Goal: Task Accomplishment & Management: Manage account settings

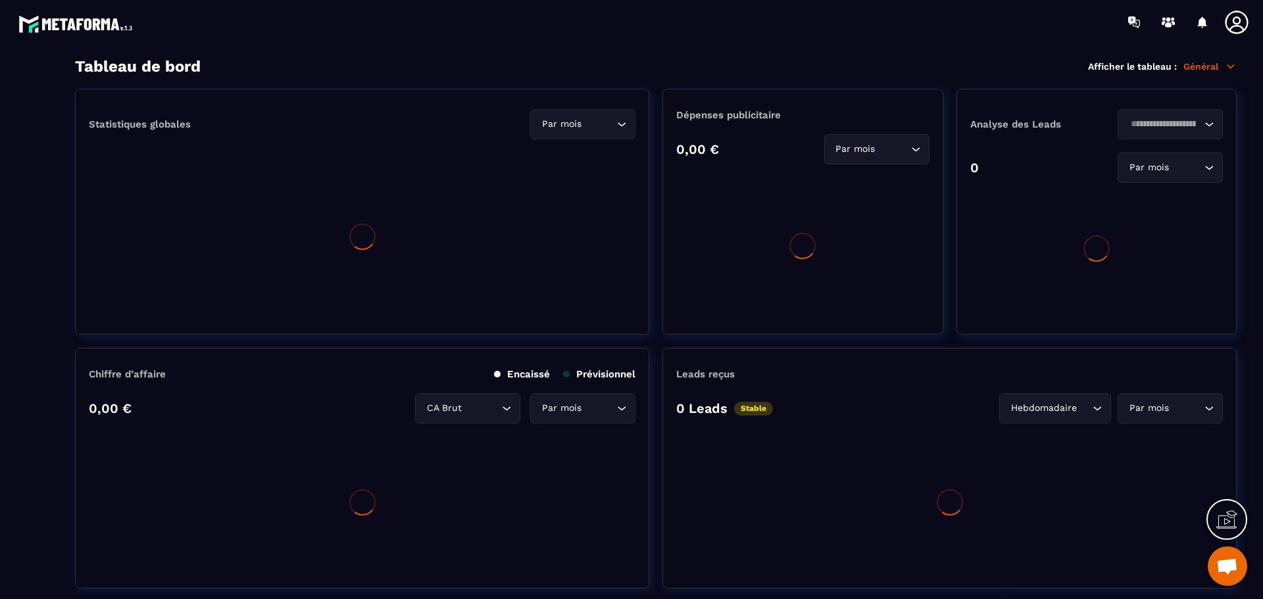
scroll to position [4620, 0]
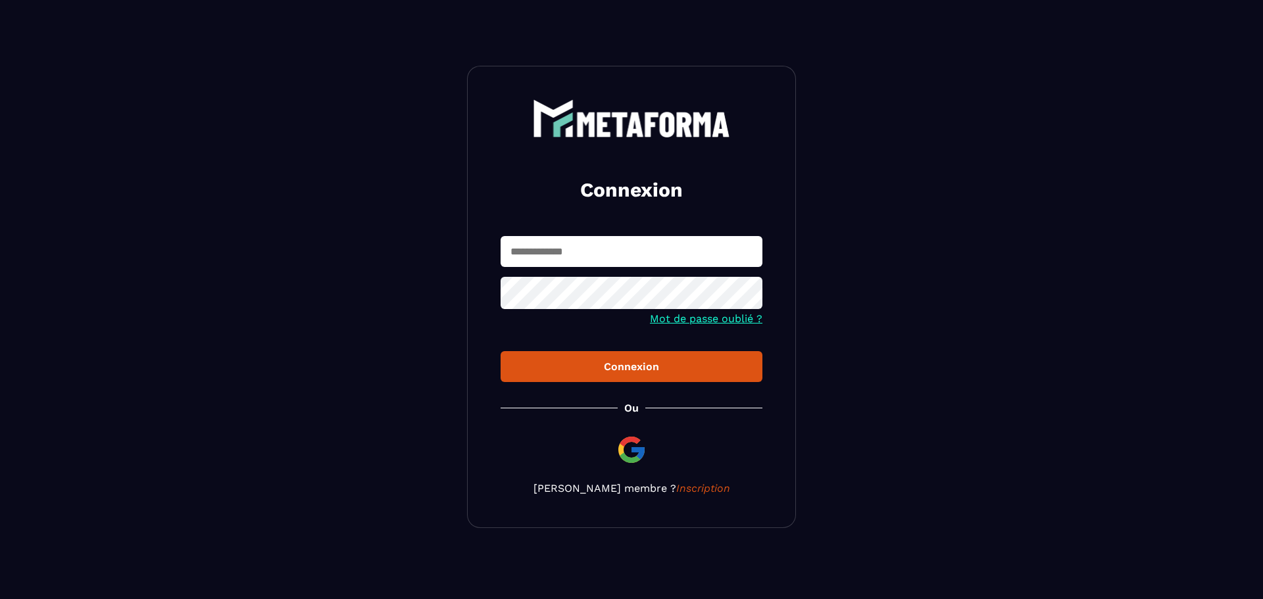
type input "**********"
click at [673, 363] on div "Connexion" at bounding box center [631, 366] width 241 height 12
